Goal: Check status: Check status

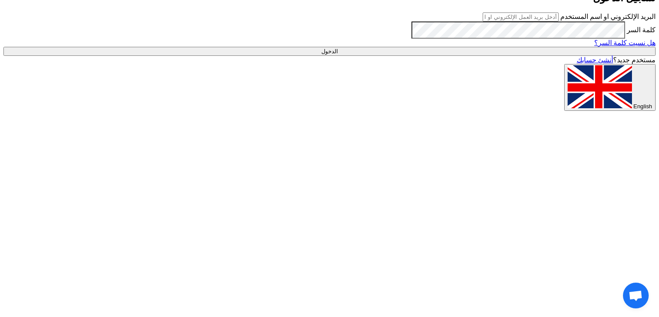
drag, startPoint x: 567, startPoint y: 129, endPoint x: 567, endPoint y: 136, distance: 6.4
click at [559, 21] on input "text" at bounding box center [521, 16] width 76 height 9
type input "[EMAIL_ADDRESS][DOMAIN_NAME]"
click at [501, 56] on input "الدخول" at bounding box center [329, 51] width 652 height 9
type input "Sign in"
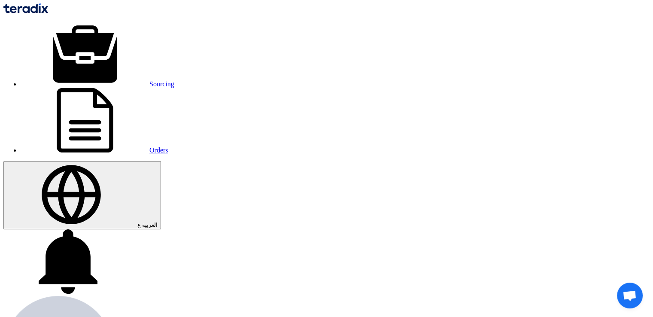
click at [130, 80] on link "Sourcing" at bounding box center [98, 83] width 154 height 7
